Goal: Task Accomplishment & Management: Use online tool/utility

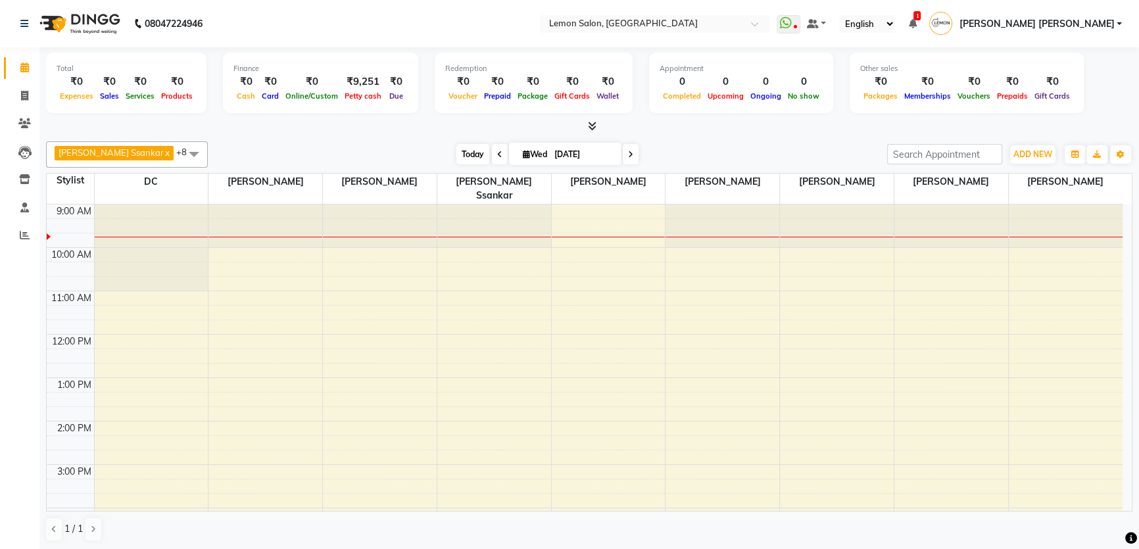
click at [456, 157] on span "Today" at bounding box center [472, 154] width 33 height 20
click at [1042, 158] on button "ADD NEW Toggle Dropdown" at bounding box center [1032, 154] width 45 height 18
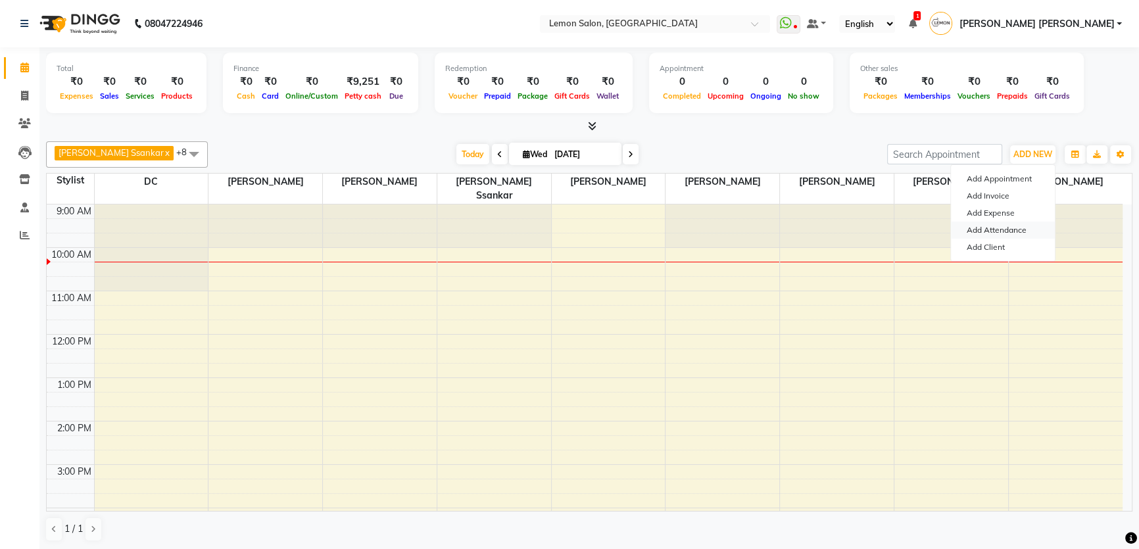
click at [1015, 229] on link "Add Attendance" at bounding box center [1003, 230] width 104 height 17
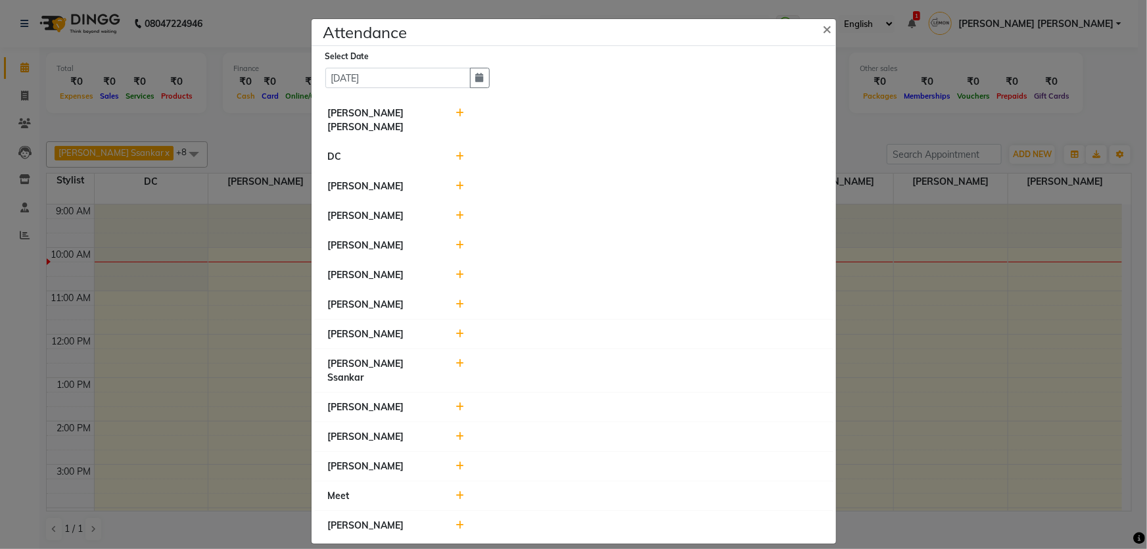
click at [460, 118] on icon at bounding box center [460, 113] width 9 height 9
click at [539, 125] on input "10:20" at bounding box center [562, 119] width 74 height 20
type input "09:42"
click at [627, 120] on button "Check-In" at bounding box center [619, 119] width 39 height 18
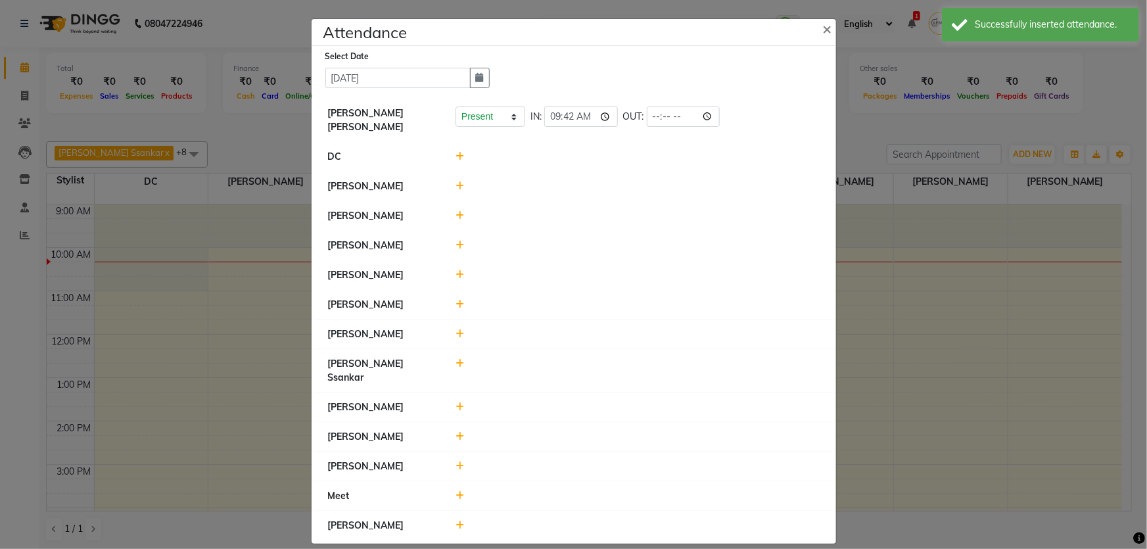
click at [460, 181] on icon at bounding box center [460, 185] width 9 height 9
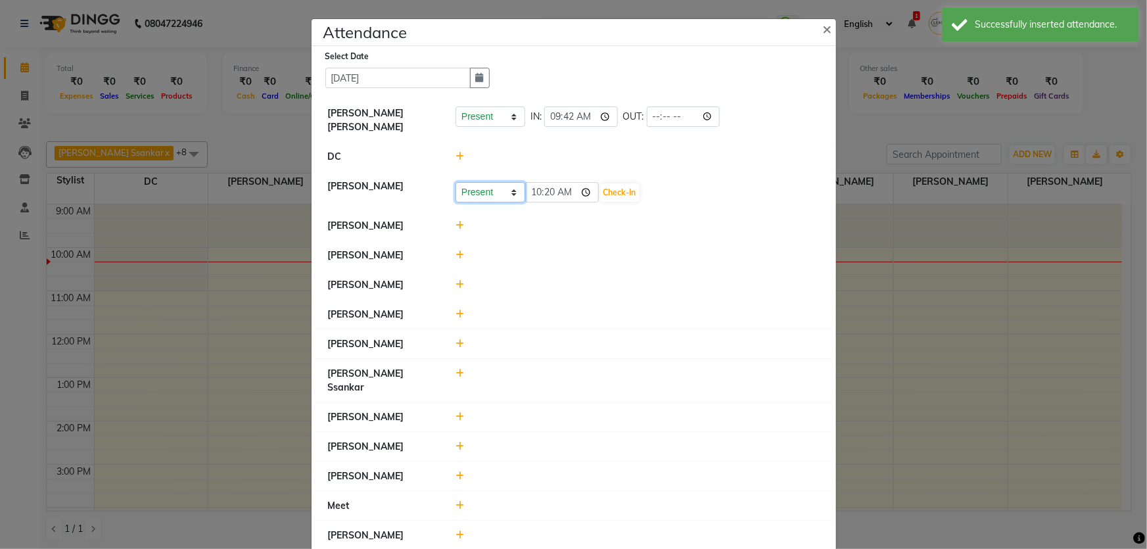
click at [484, 185] on select "Present Absent Late Half Day Weekly Off" at bounding box center [491, 192] width 70 height 20
click at [483, 164] on li "DC" at bounding box center [574, 157] width 518 height 30
click at [505, 187] on select "Present Absent Late Half Day Weekly Off" at bounding box center [491, 192] width 70 height 20
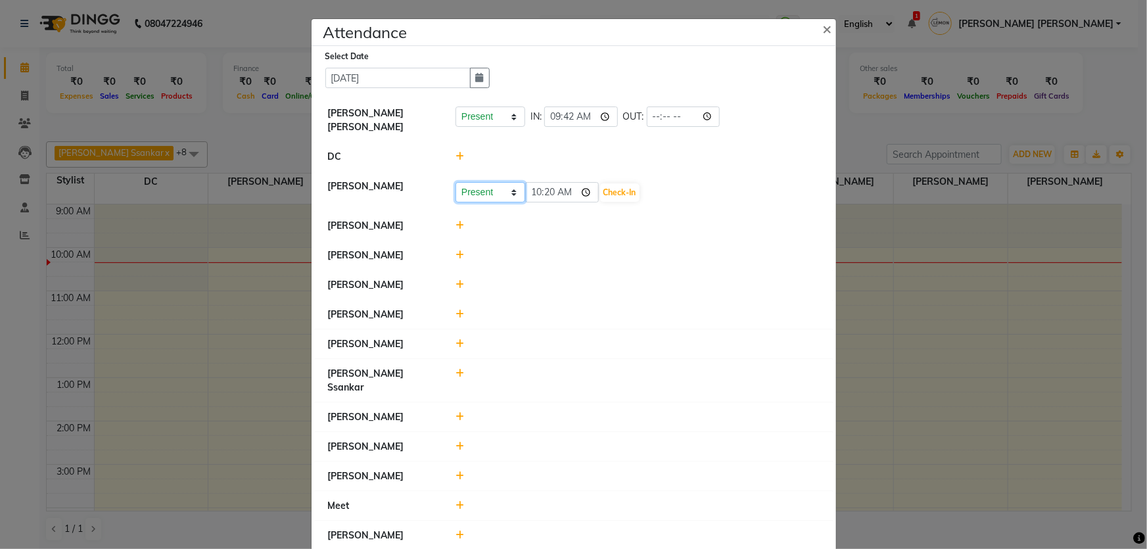
click at [491, 182] on select "Present Absent Late Half Day Weekly Off" at bounding box center [491, 192] width 70 height 20
click at [454, 249] on div at bounding box center [638, 256] width 384 height 14
click at [456, 251] on icon at bounding box center [460, 255] width 9 height 9
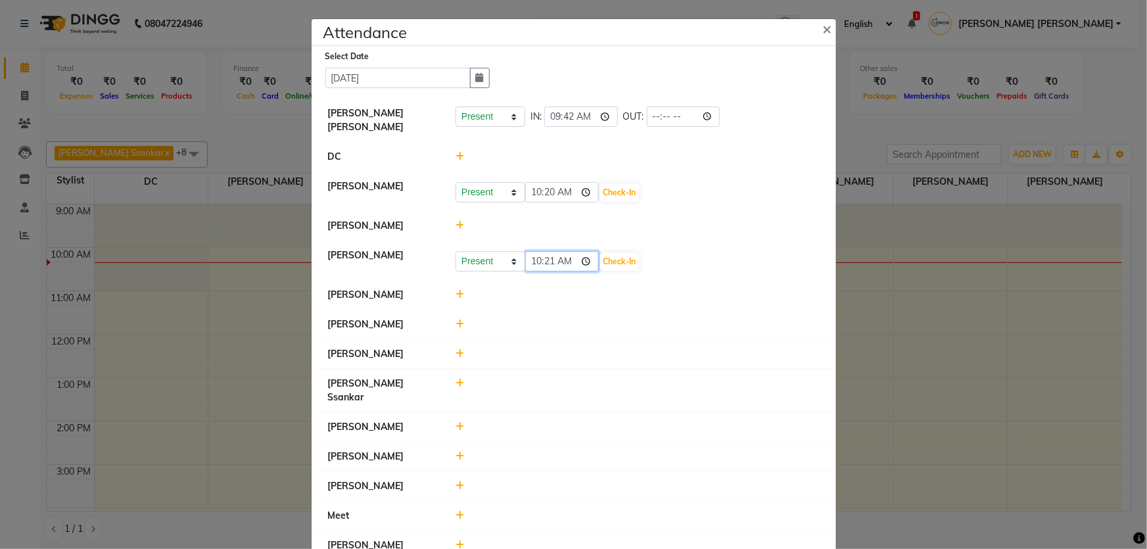
click at [530, 256] on input "10:21" at bounding box center [562, 261] width 74 height 20
type input "09:45"
click at [618, 253] on button "Check-In" at bounding box center [619, 262] width 39 height 18
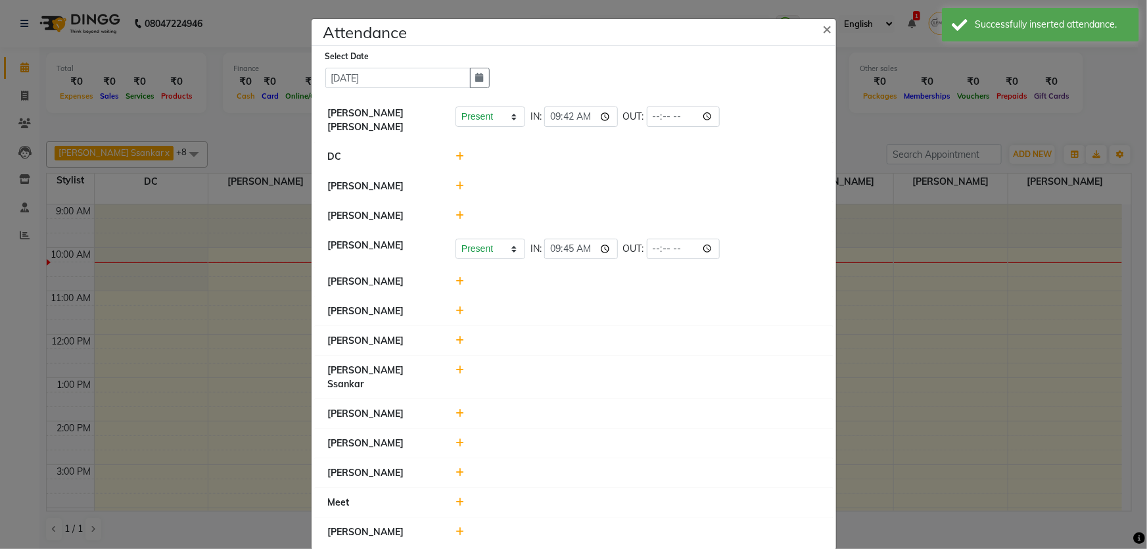
click at [460, 277] on icon at bounding box center [460, 281] width 9 height 9
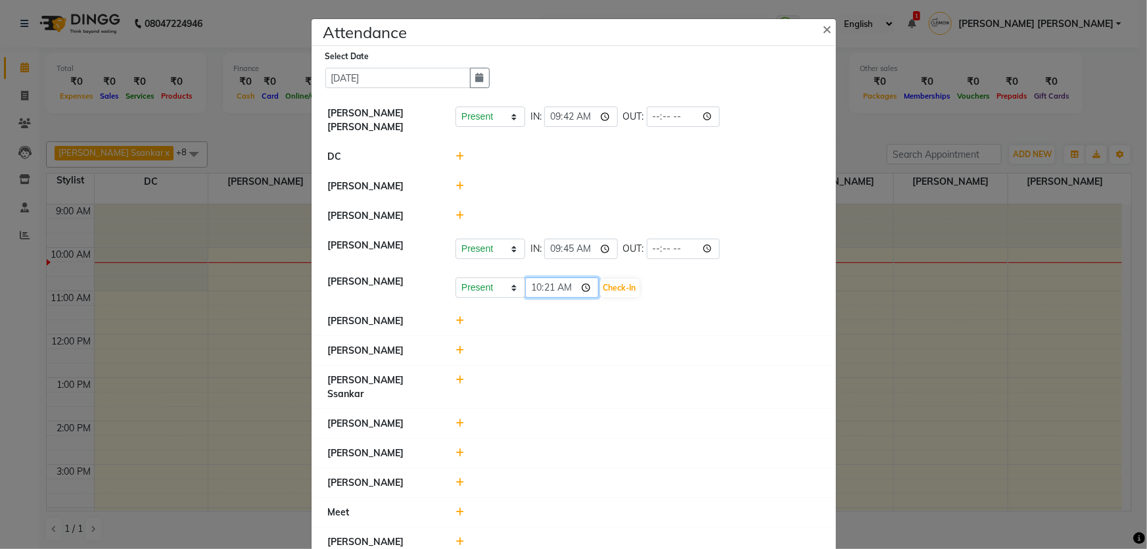
click at [534, 284] on input "10:21" at bounding box center [562, 288] width 74 height 20
type input "09:44"
click at [621, 283] on button "Check-In" at bounding box center [619, 288] width 39 height 18
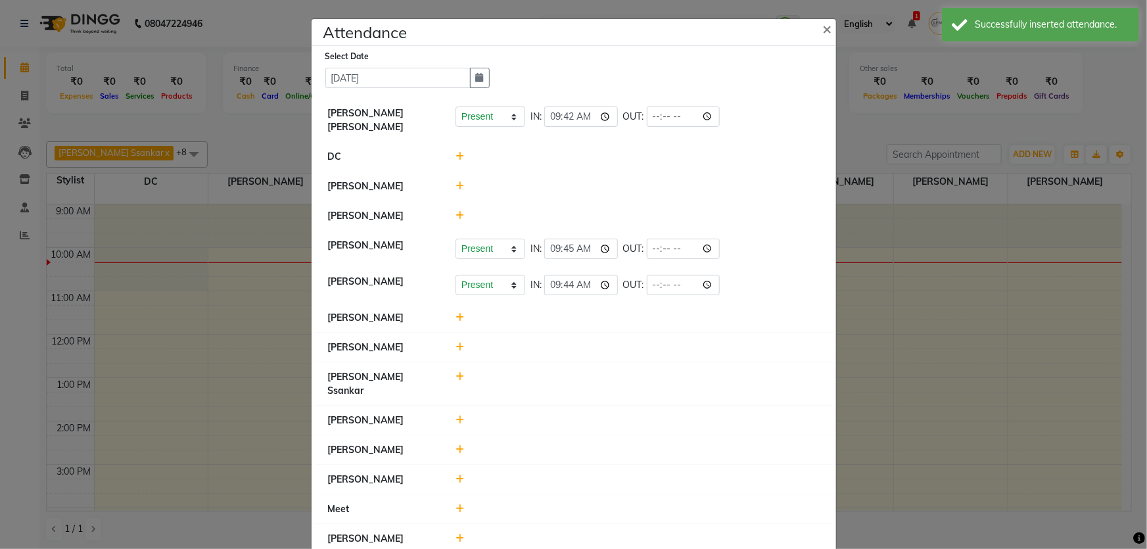
click at [456, 313] on icon at bounding box center [460, 317] width 9 height 9
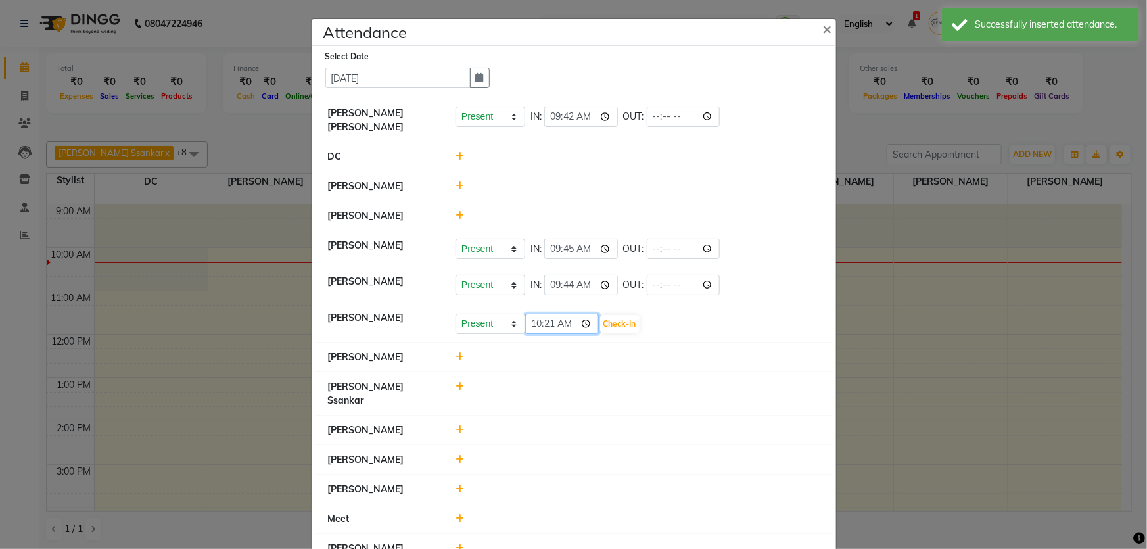
click at [540, 321] on input "10:21" at bounding box center [562, 324] width 74 height 20
click at [535, 320] on input "10:21" at bounding box center [562, 324] width 74 height 20
click at [604, 318] on button "Check-In" at bounding box center [619, 324] width 39 height 18
